Goal: Navigation & Orientation: Understand site structure

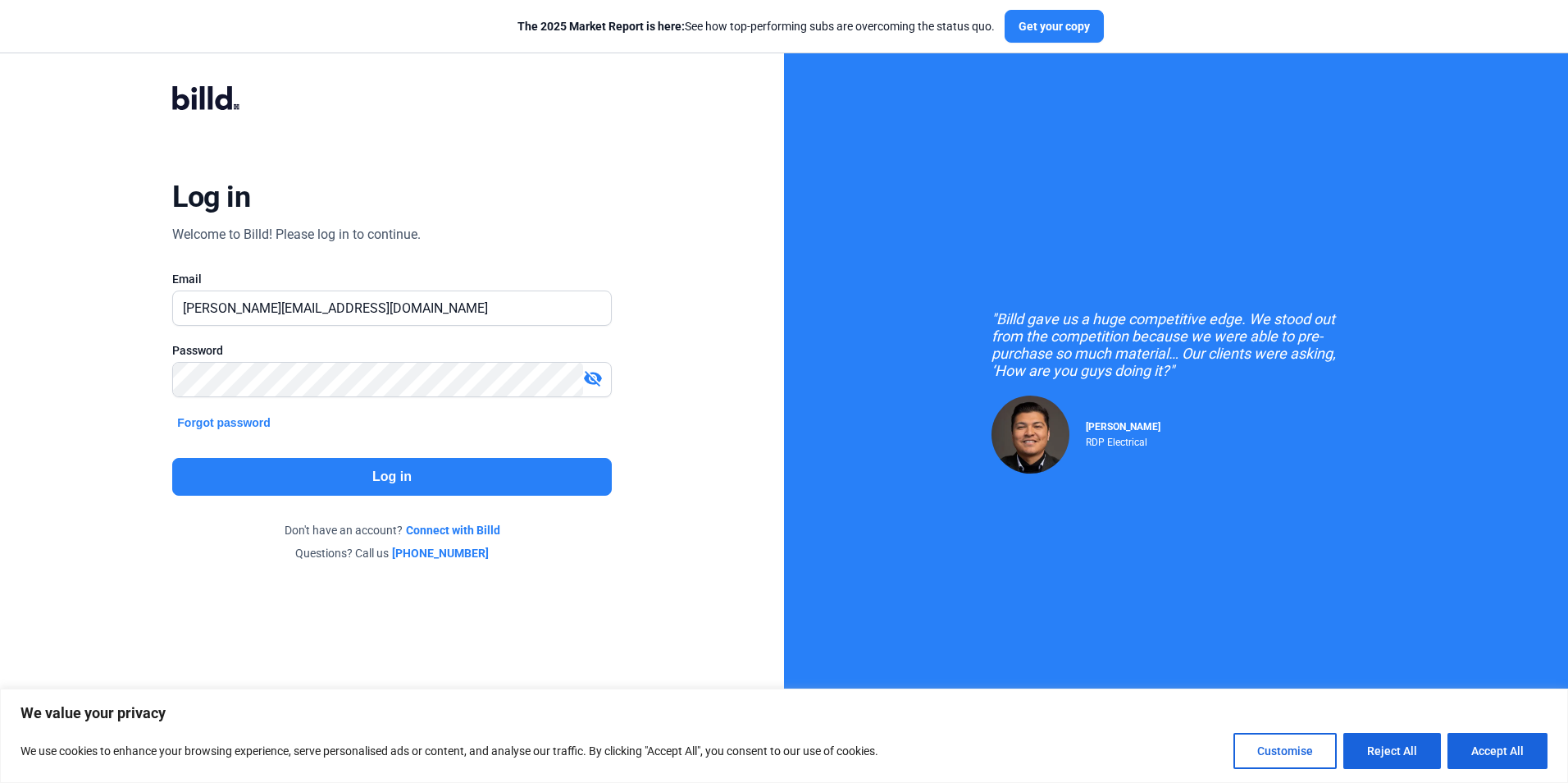
click at [502, 481] on button "Log in" at bounding box center [391, 477] width 439 height 38
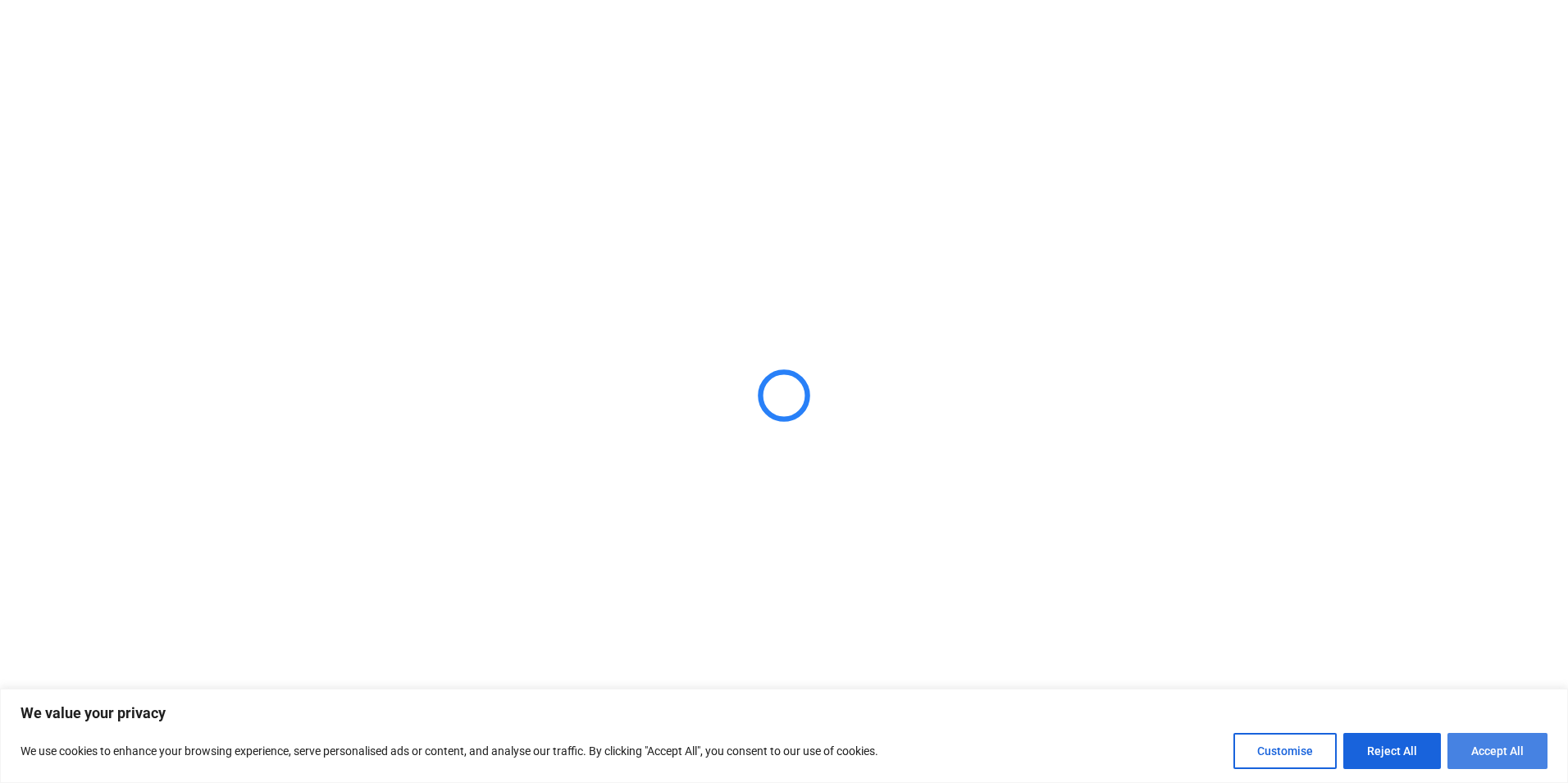
click at [1499, 759] on button "Accept All" at bounding box center [1497, 750] width 100 height 36
checkbox input "true"
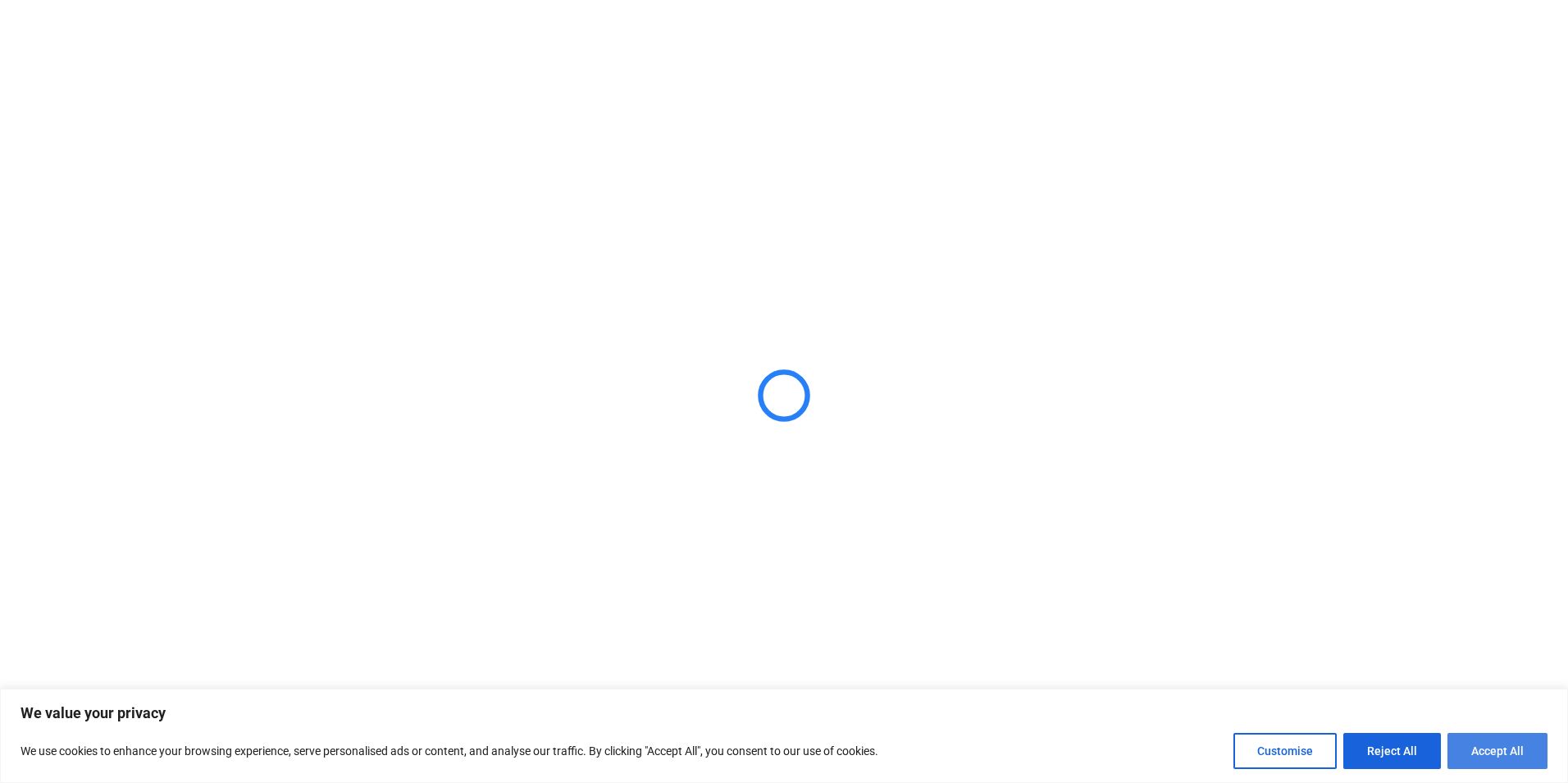
checkbox input "true"
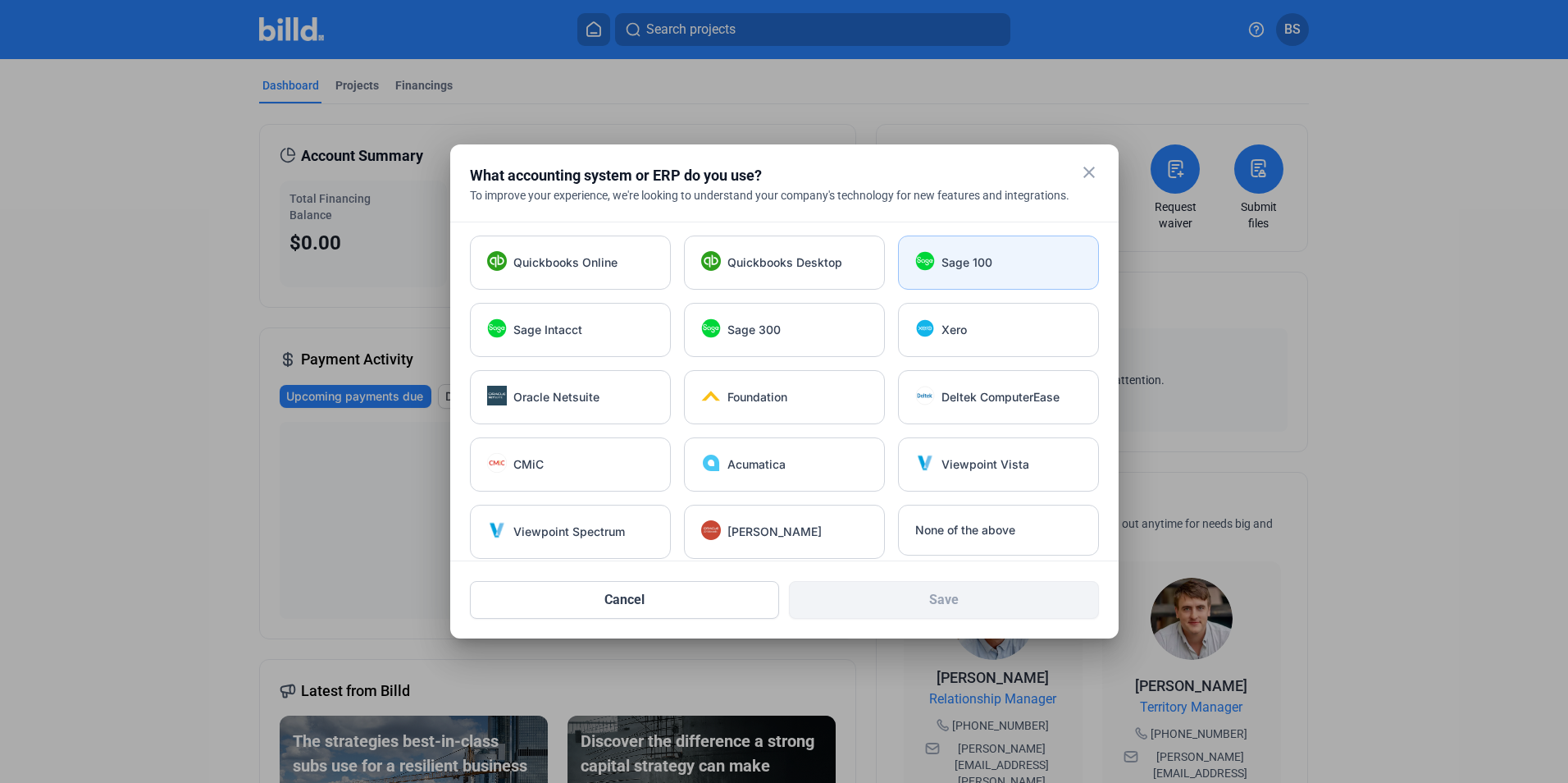
click at [1002, 252] on div "Sage 100" at bounding box center [997, 263] width 201 height 55
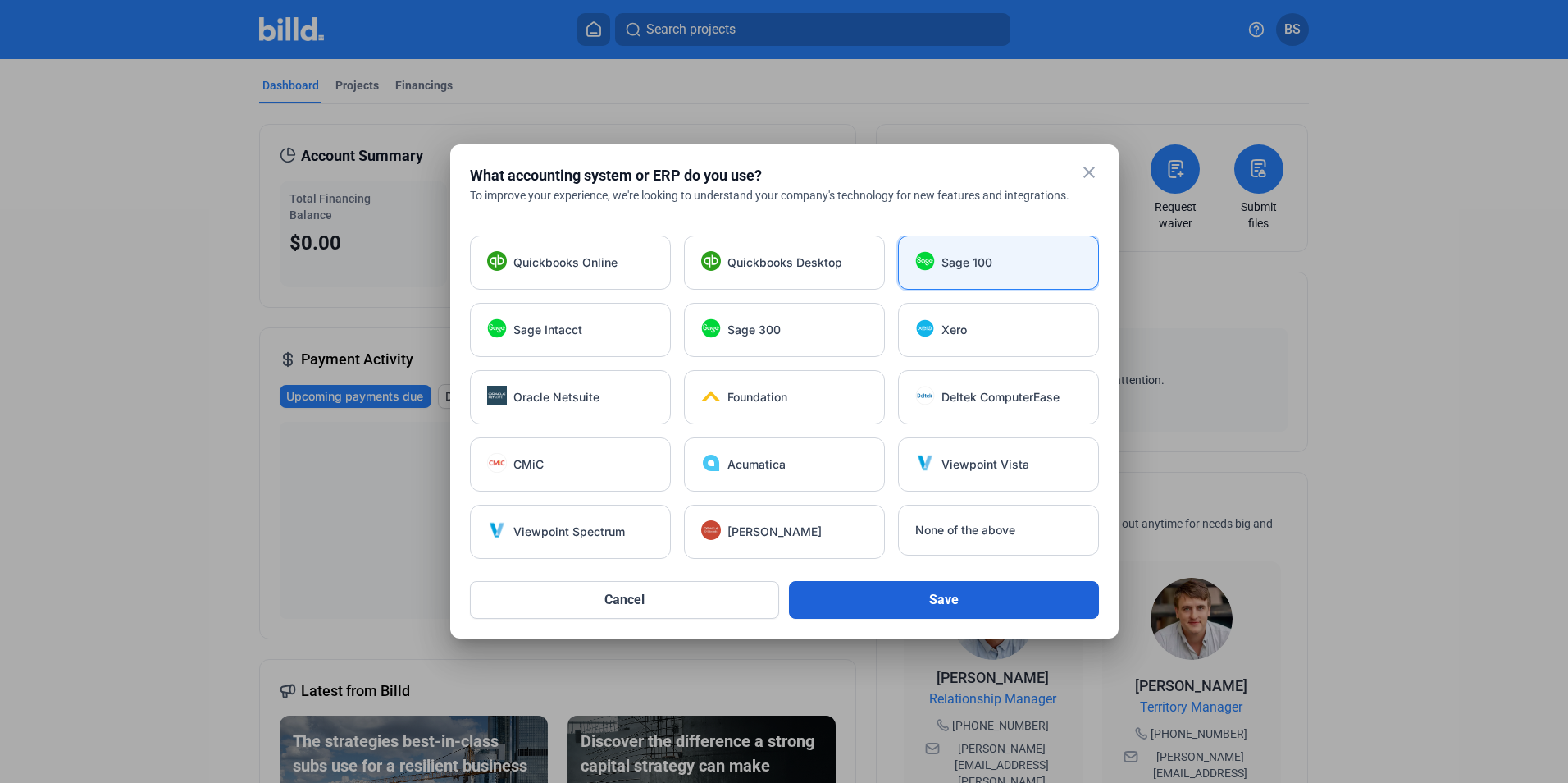
click at [1034, 615] on button "Save" at bounding box center [943, 600] width 310 height 38
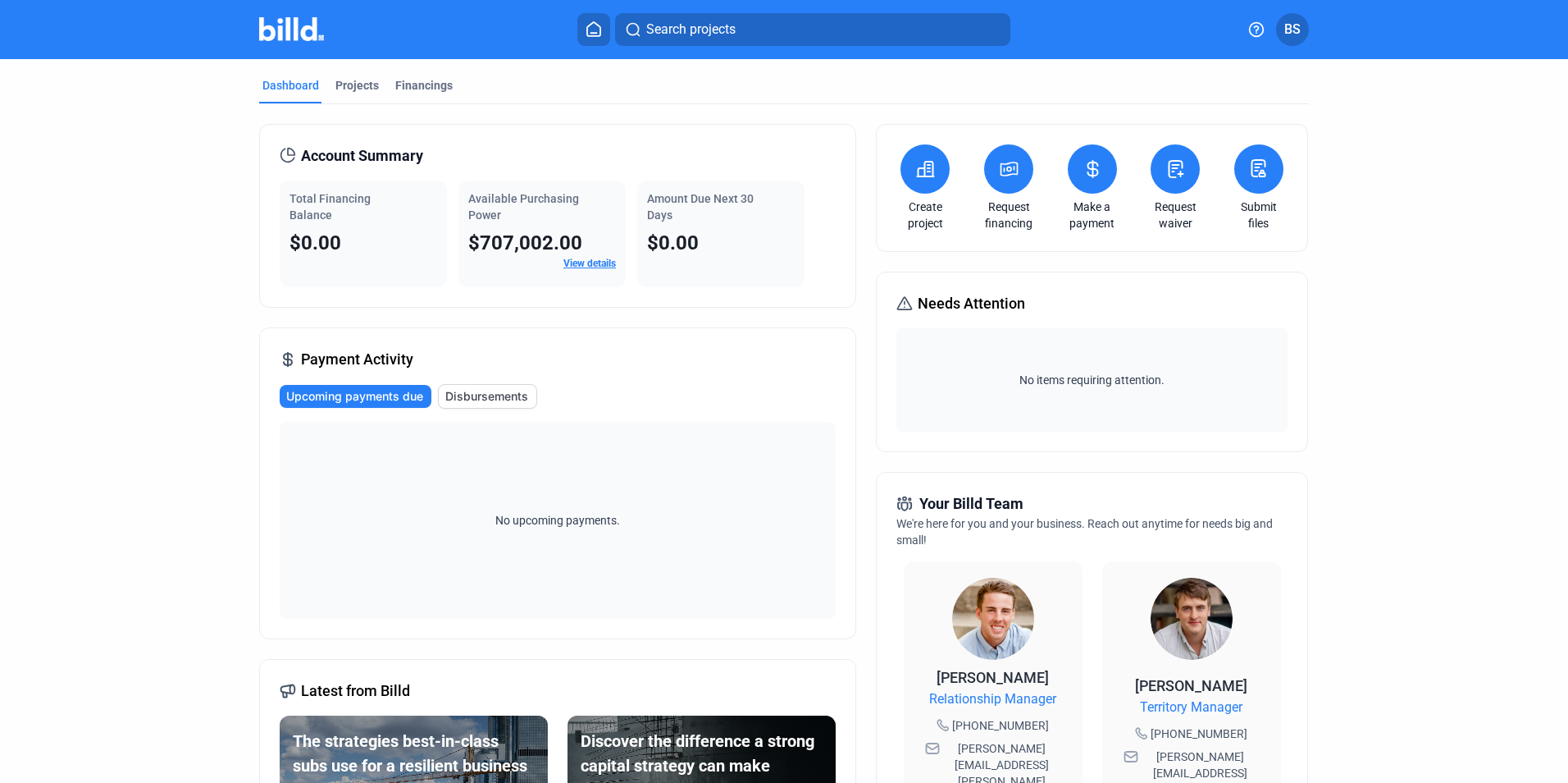
click at [1465, 444] on dashboard "Dashboard Projects Financings Account Summary Total Financing Balance $0.00 Ava…" at bounding box center [784, 626] width 1411 height 1135
click at [1486, 254] on div "Dashboard Projects Financings Account Summary Total Financing Balance $0.00 Ava…" at bounding box center [784, 626] width 1568 height 1135
click at [578, 263] on link "View details" at bounding box center [589, 264] width 52 height 12
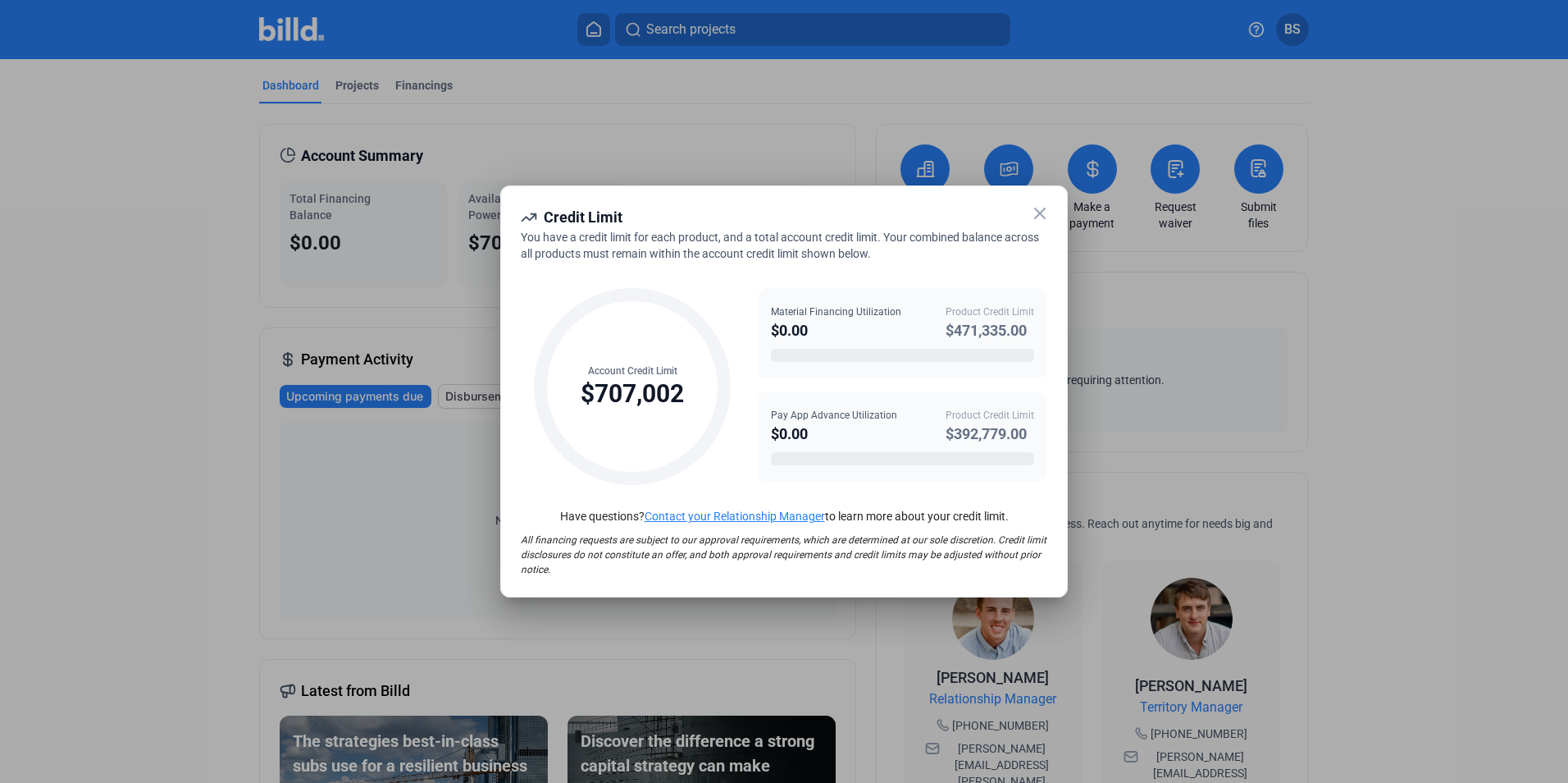
click at [1506, 497] on div at bounding box center [784, 392] width 1568 height 783
click at [1037, 212] on icon at bounding box center [1040, 213] width 20 height 20
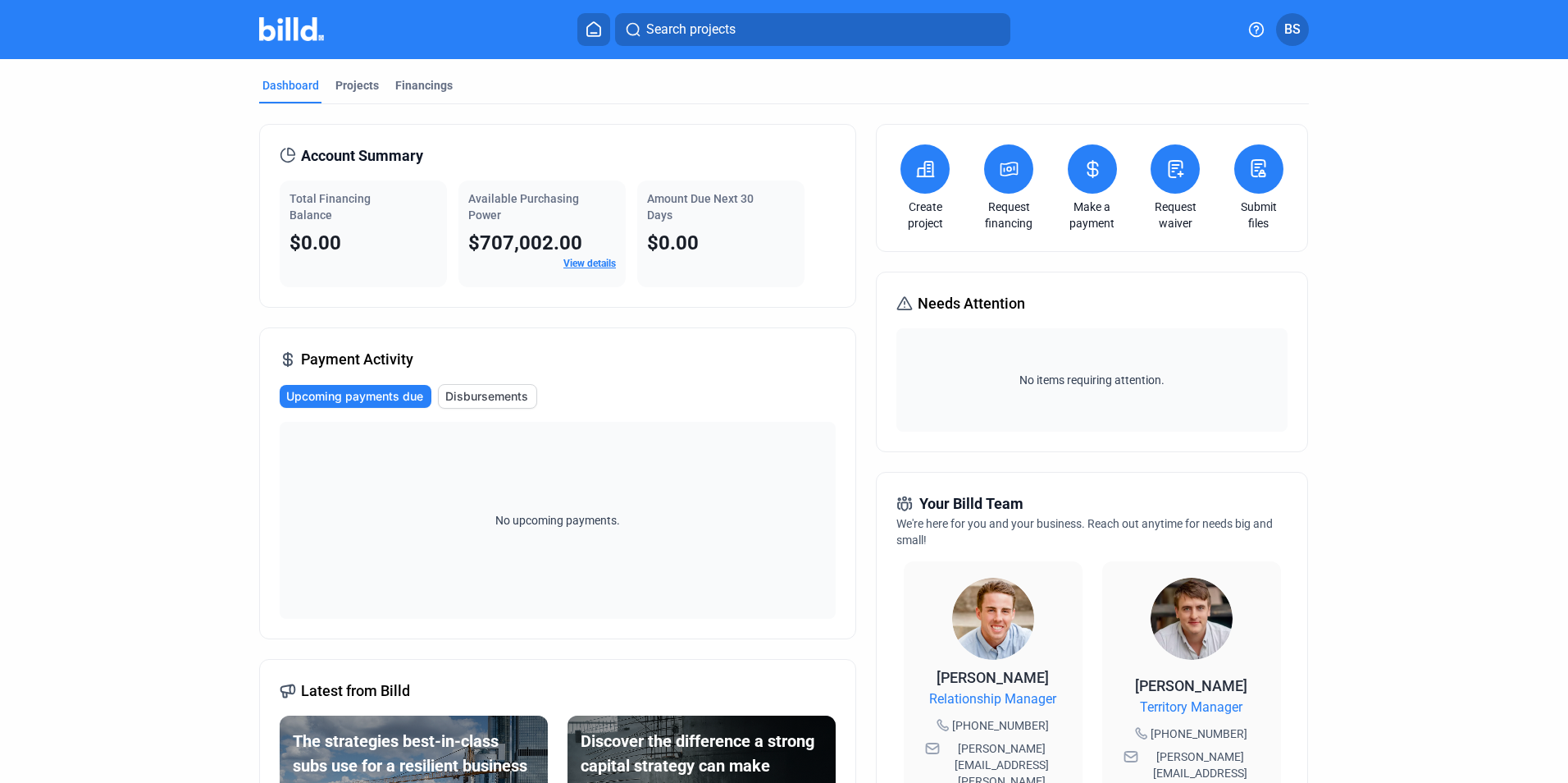
click at [1446, 277] on dashboard "Dashboard Projects Financings Account Summary Total Financing Balance $0.00 Ava…" at bounding box center [784, 626] width 1411 height 1135
click at [402, 78] on div "Financings" at bounding box center [424, 85] width 57 height 17
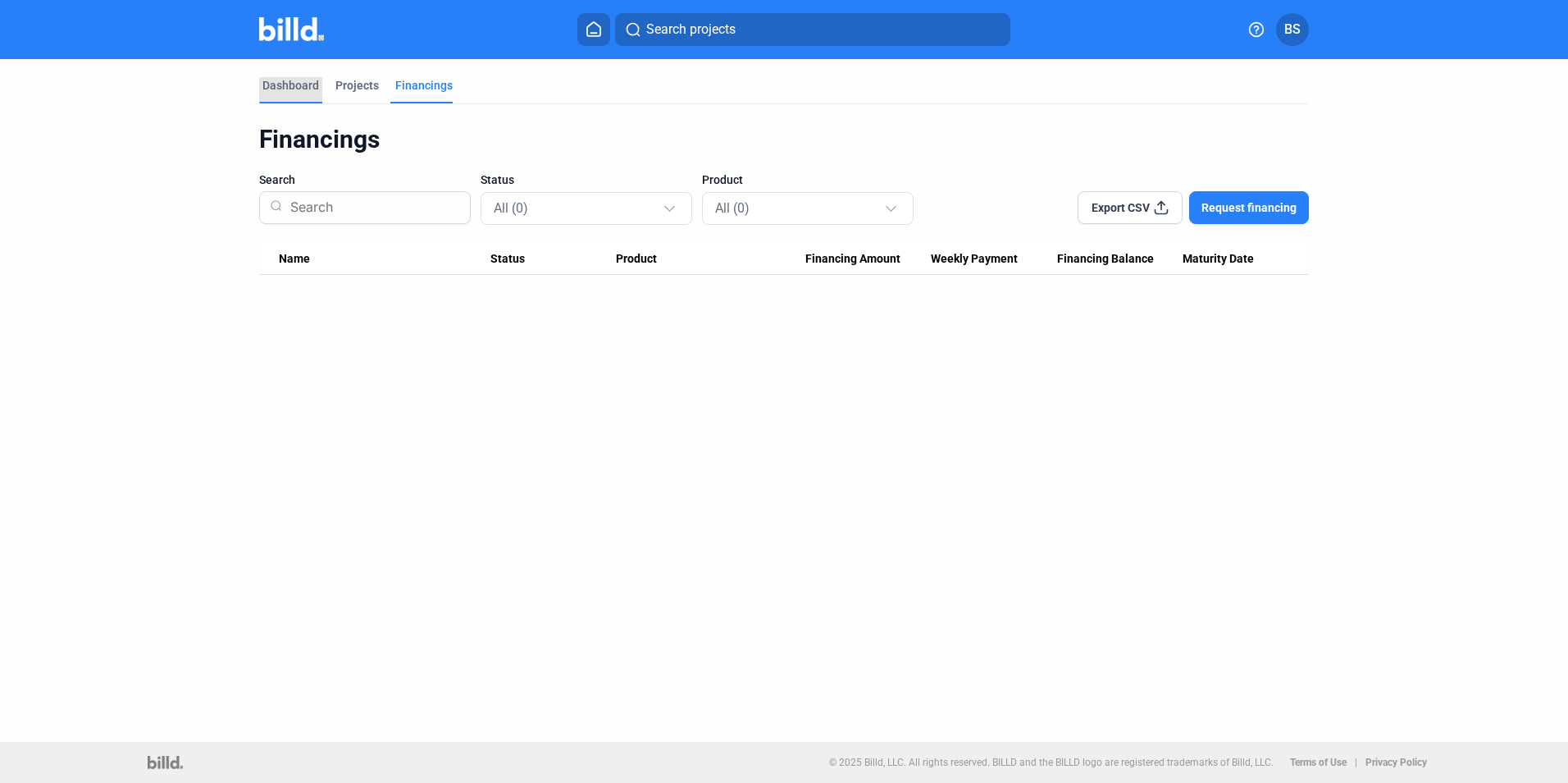
click at [302, 93] on div "Dashboard" at bounding box center [290, 85] width 56 height 17
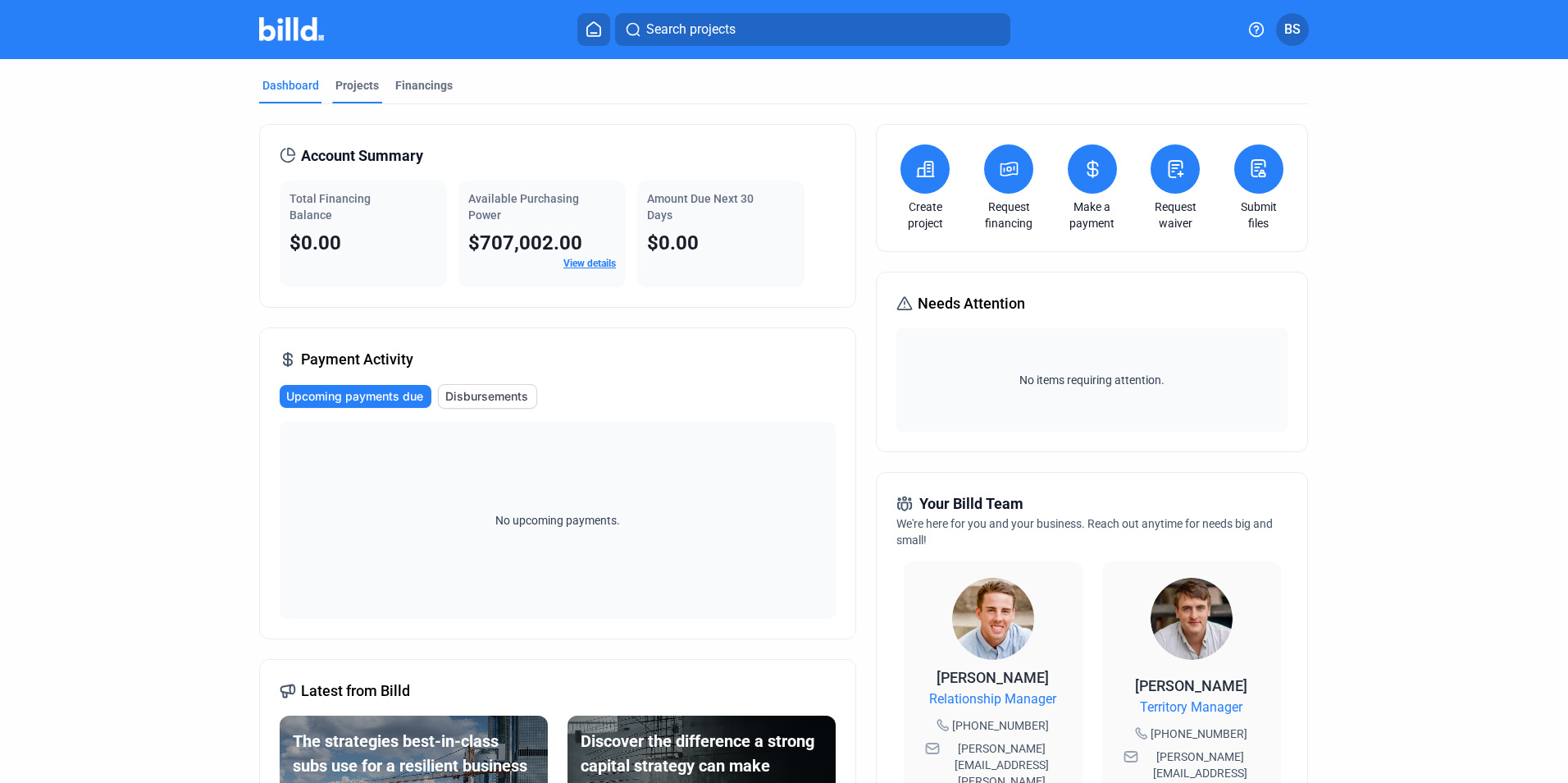
click at [348, 91] on div "Projects" at bounding box center [358, 85] width 44 height 17
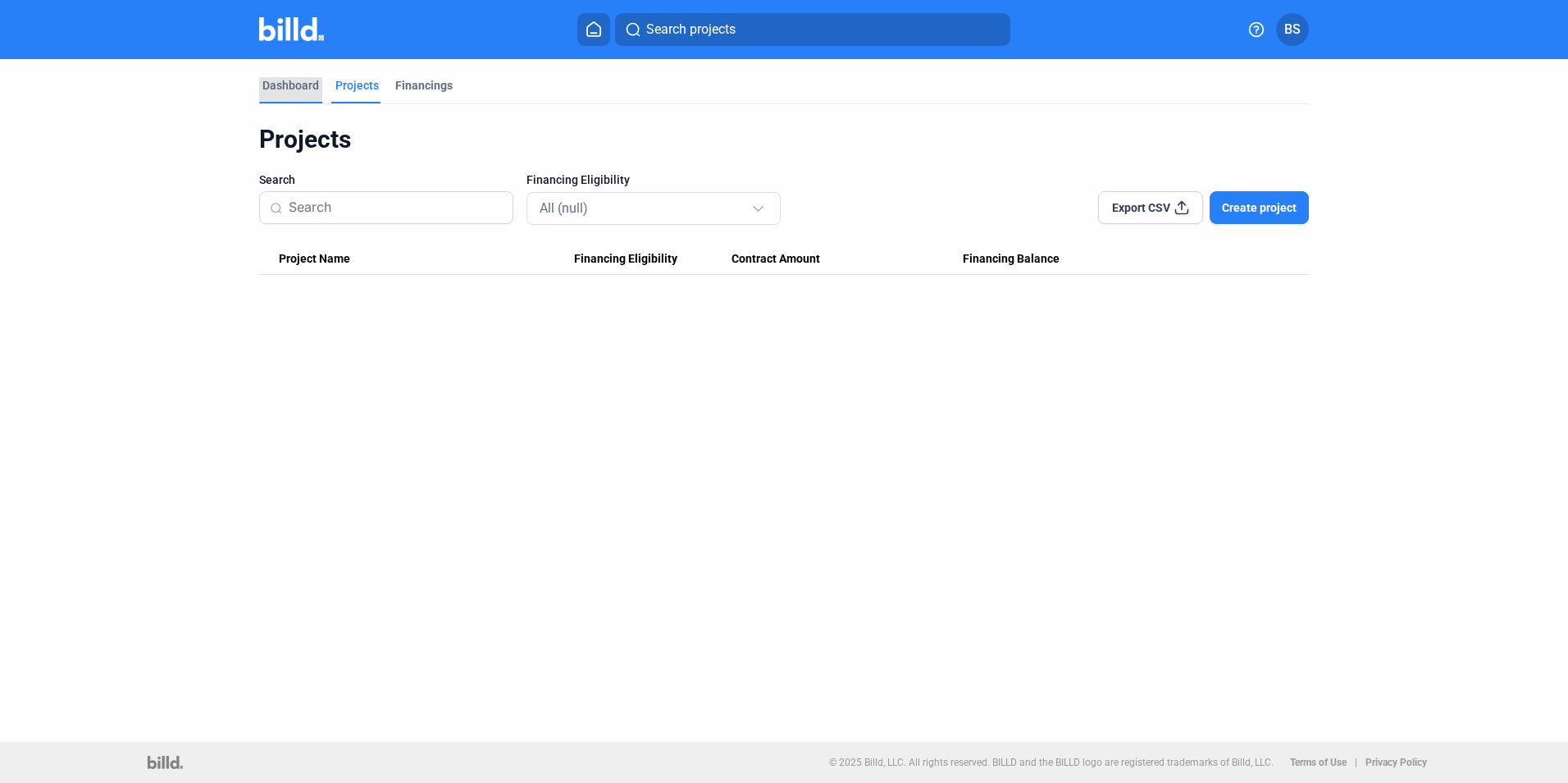
click at [293, 83] on div "Dashboard" at bounding box center [290, 85] width 56 height 17
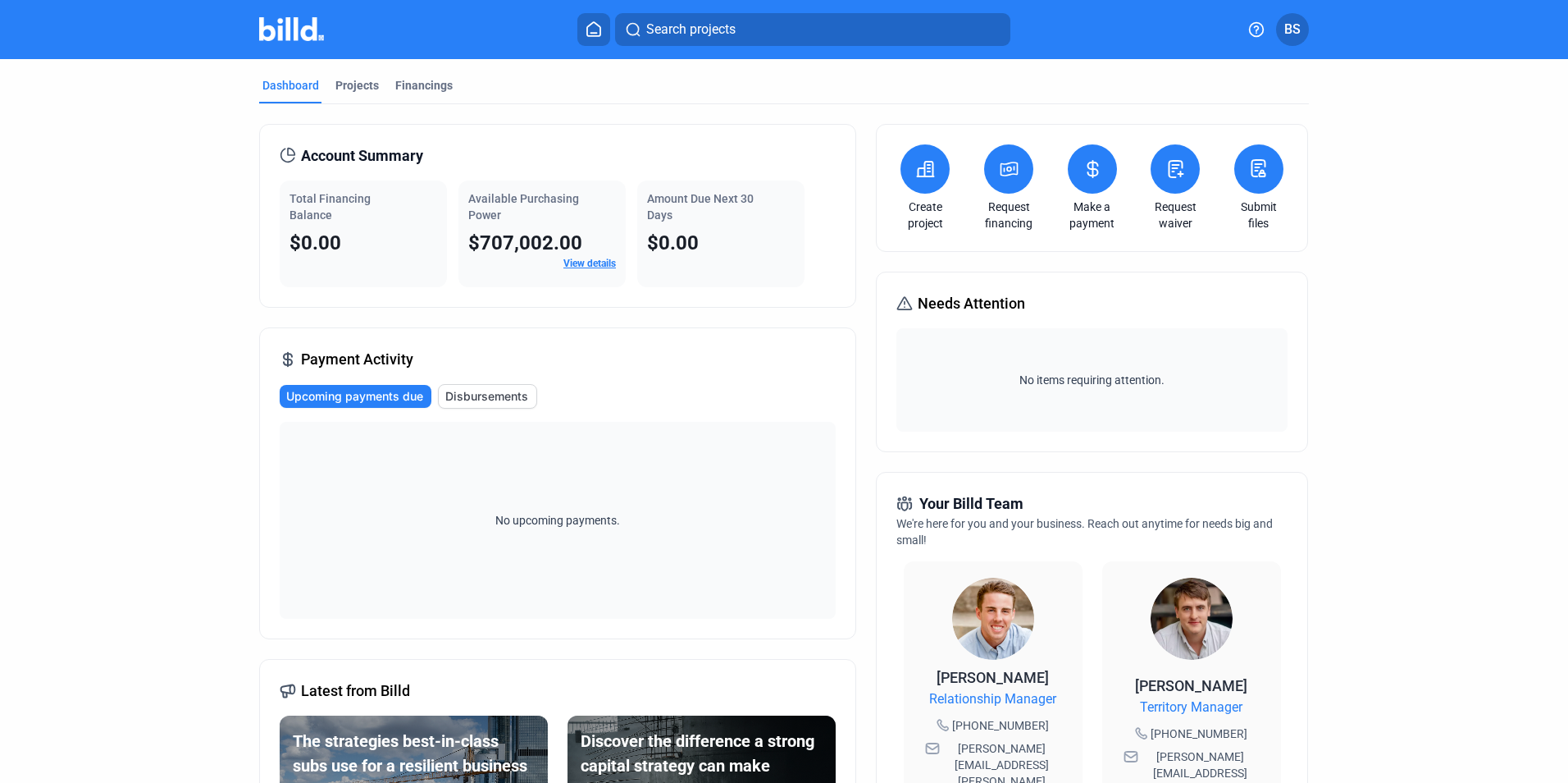
click at [1485, 310] on div "Dashboard Projects Financings Account Summary Total Financing Balance $0.00 Ava…" at bounding box center [784, 626] width 1568 height 1135
